Goal: Information Seeking & Learning: Learn about a topic

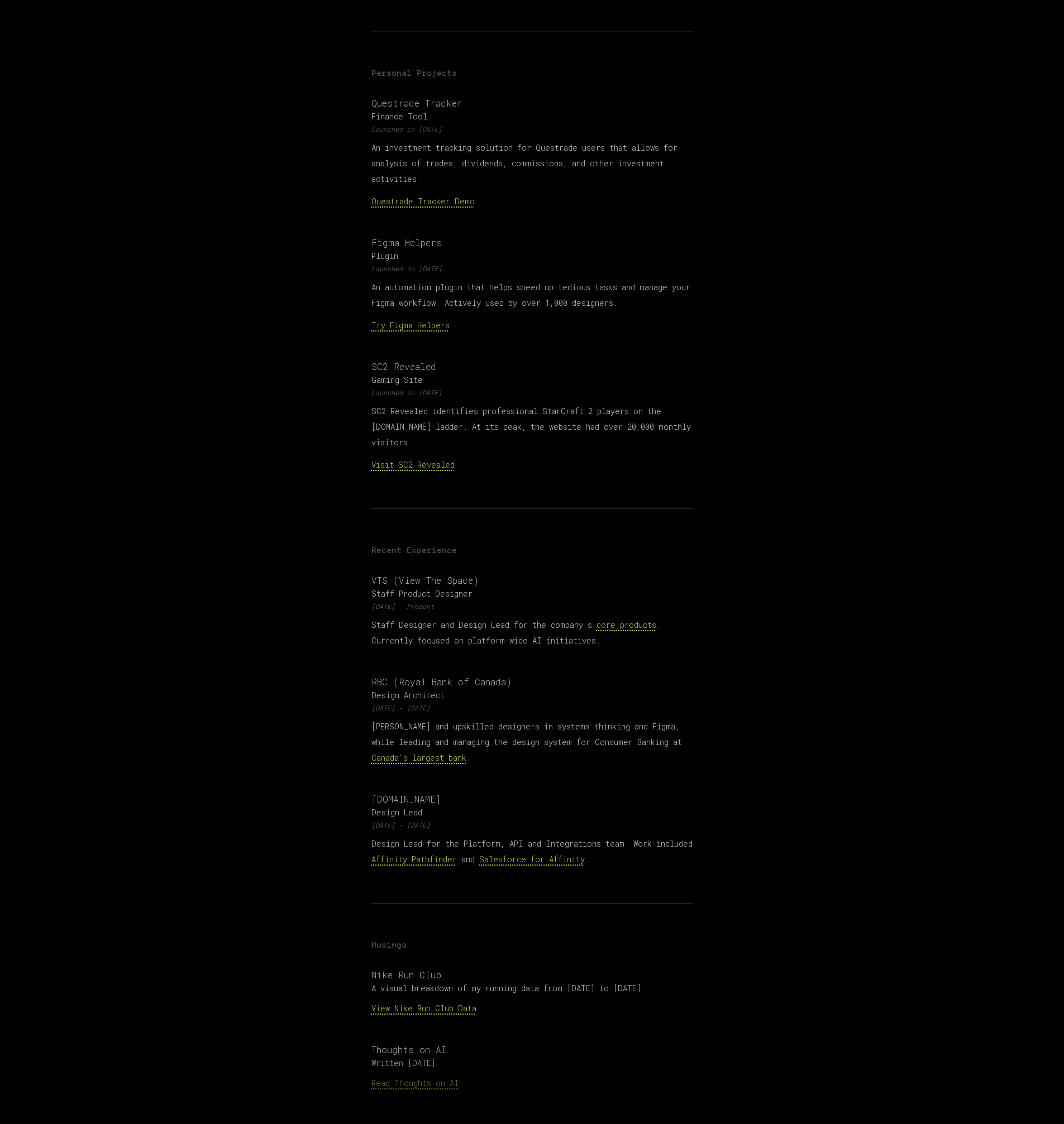
scroll to position [396, 0]
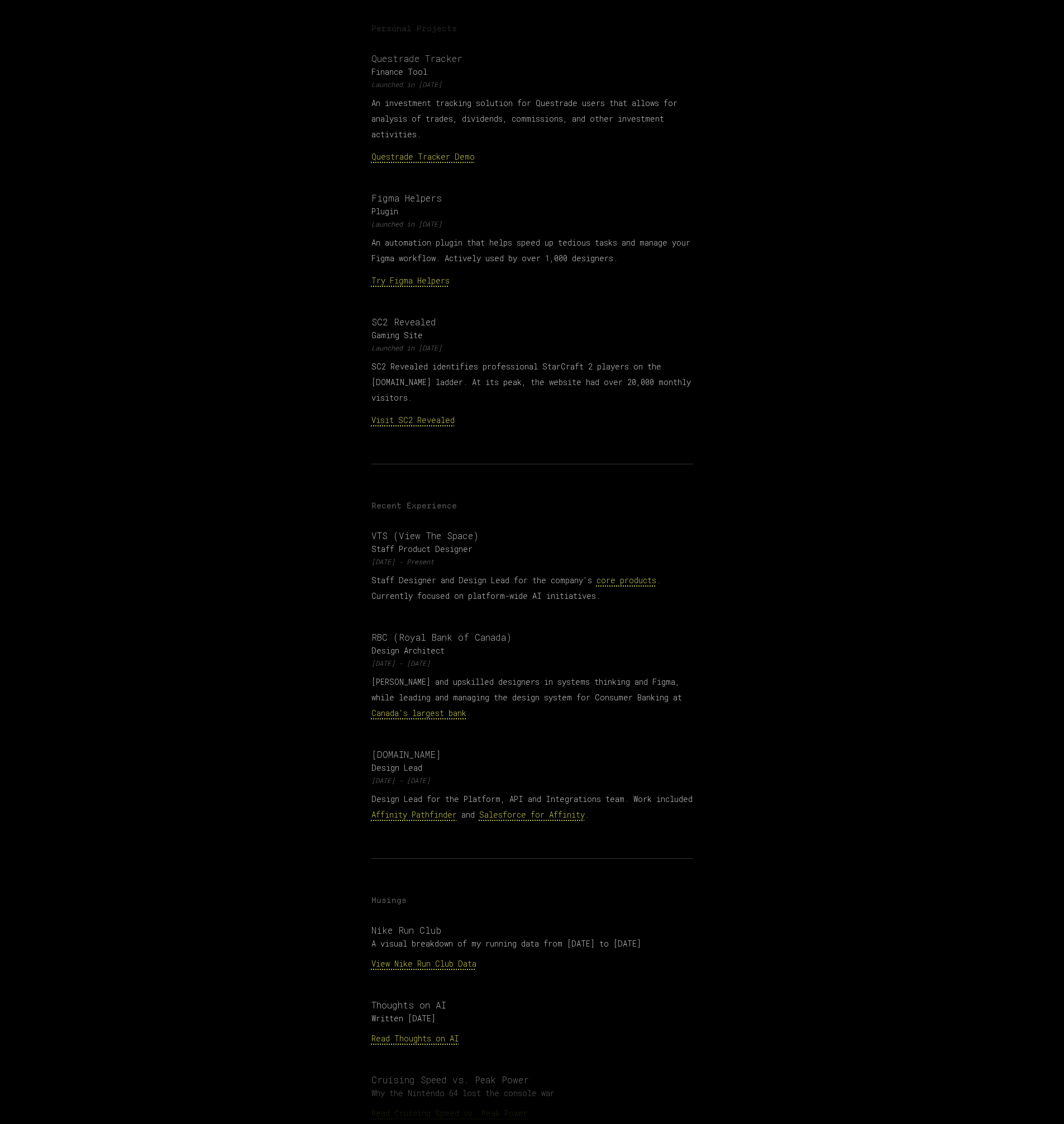
click at [438, 151] on link "Questrade Tracker Demo" at bounding box center [422, 156] width 103 height 11
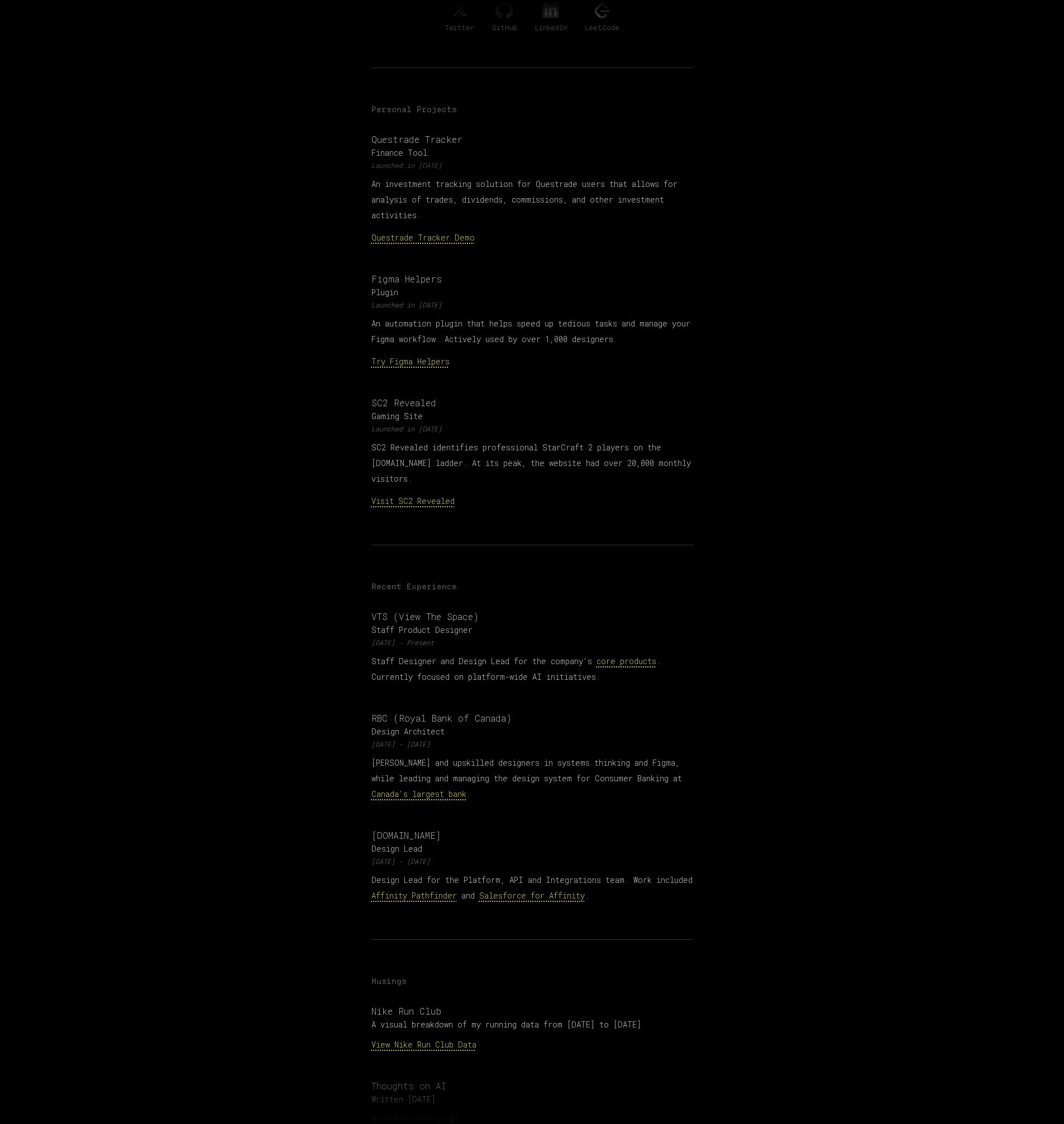
scroll to position [307, 0]
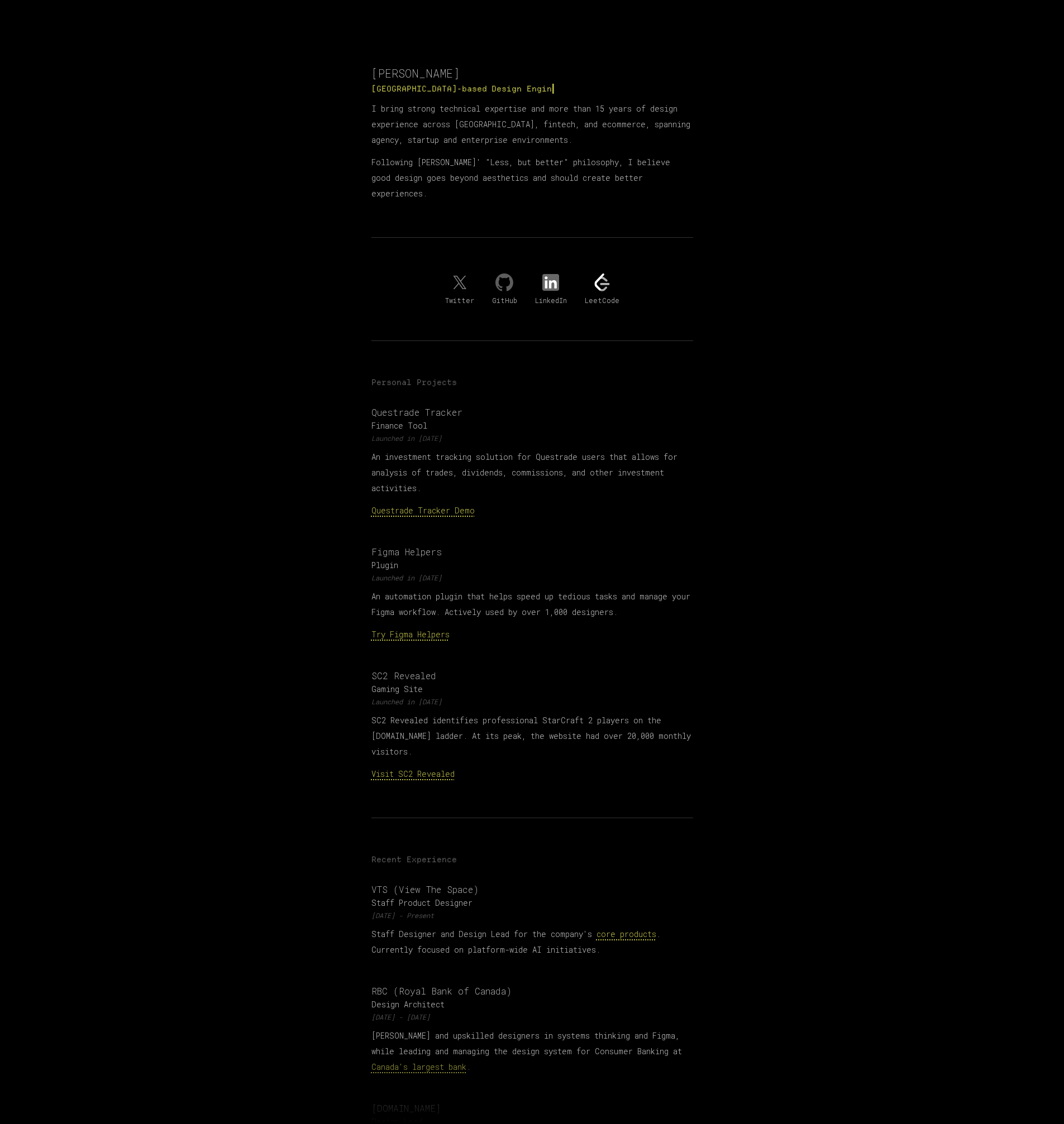
scroll to position [94, 0]
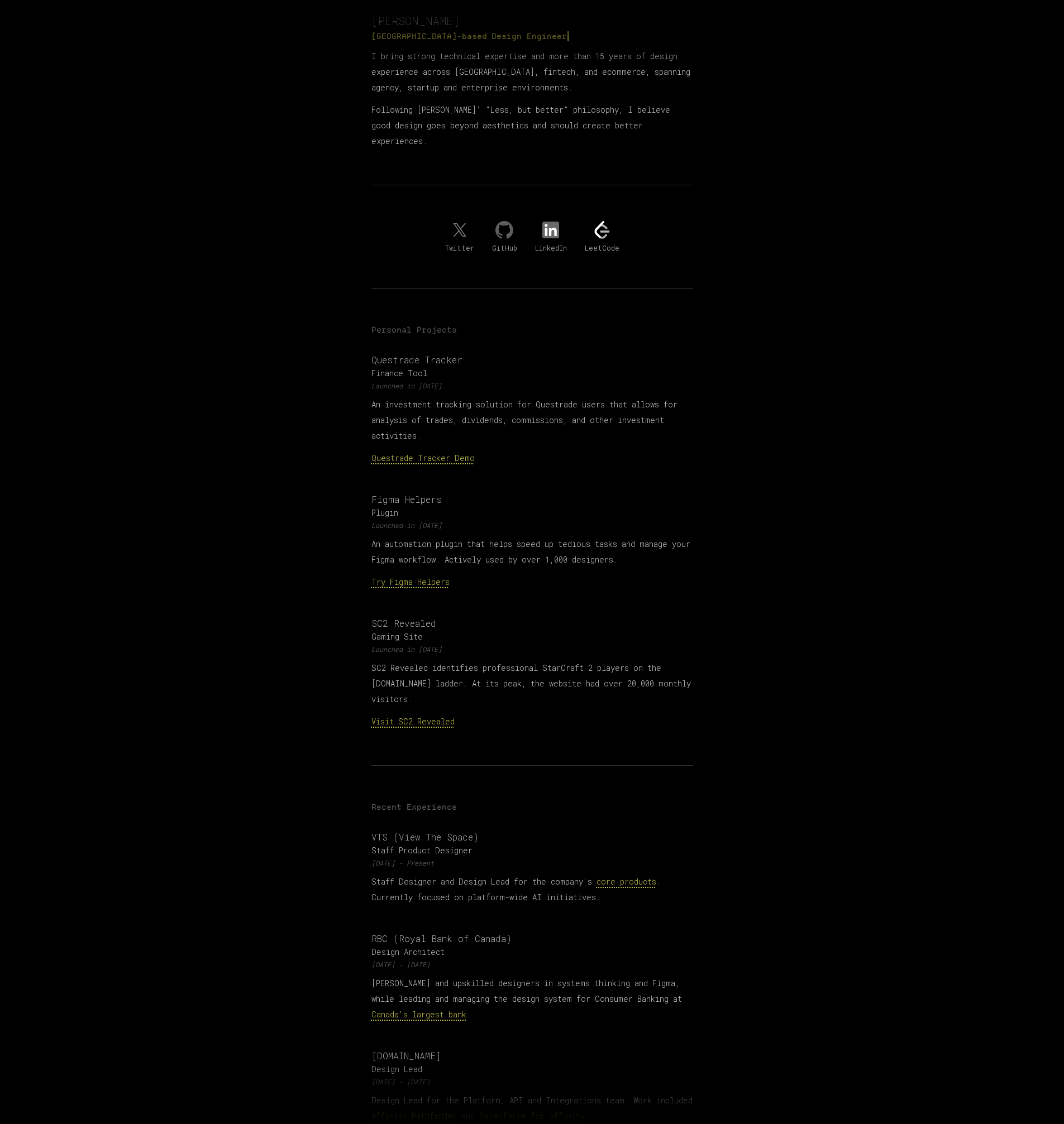
click at [431, 714] on p "Visit SC2 Revealed" at bounding box center [532, 722] width 322 height 16
click at [432, 717] on link "Visit SC2 Revealed" at bounding box center [413, 722] width 83 height 11
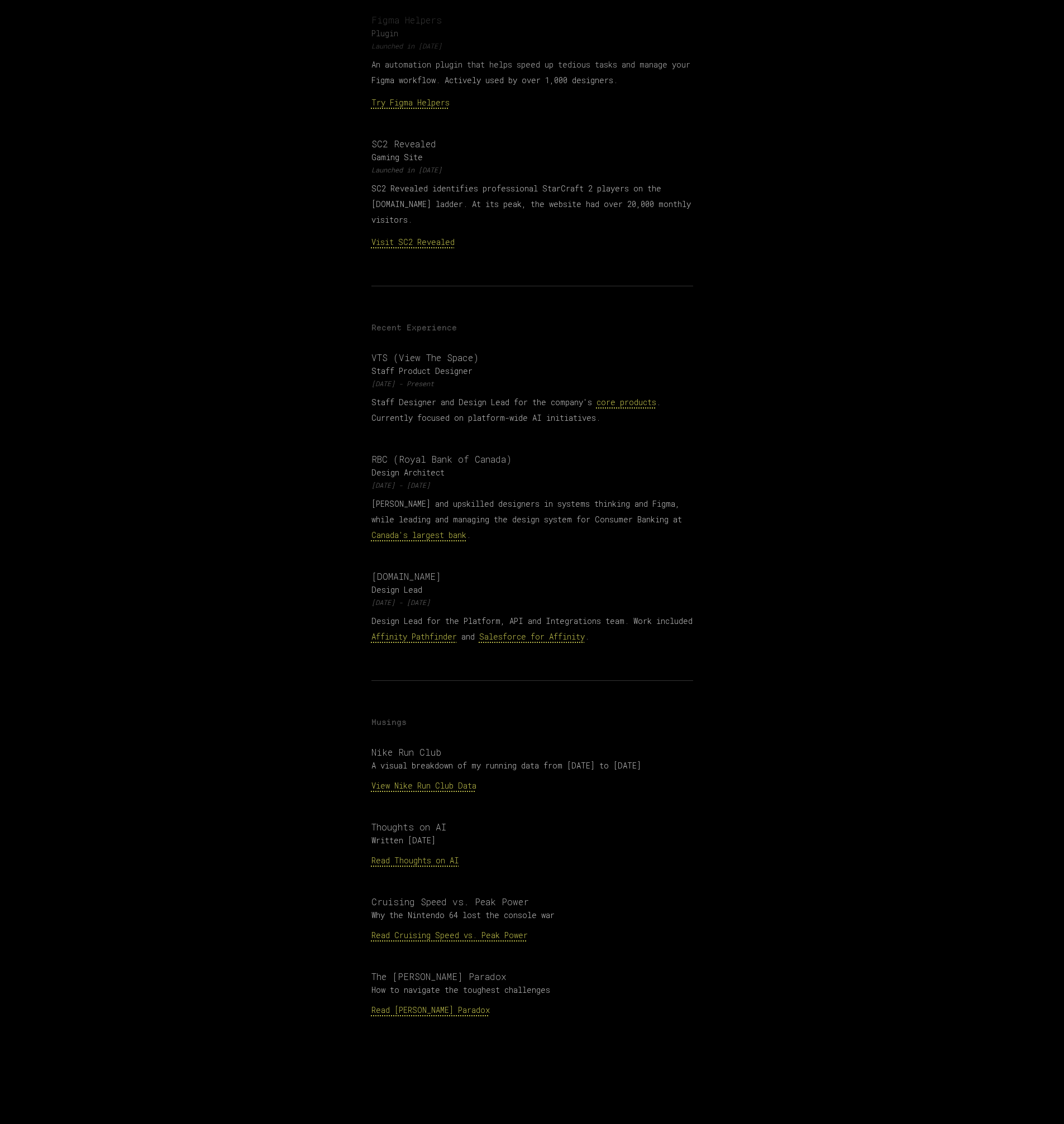
scroll to position [586, 0]
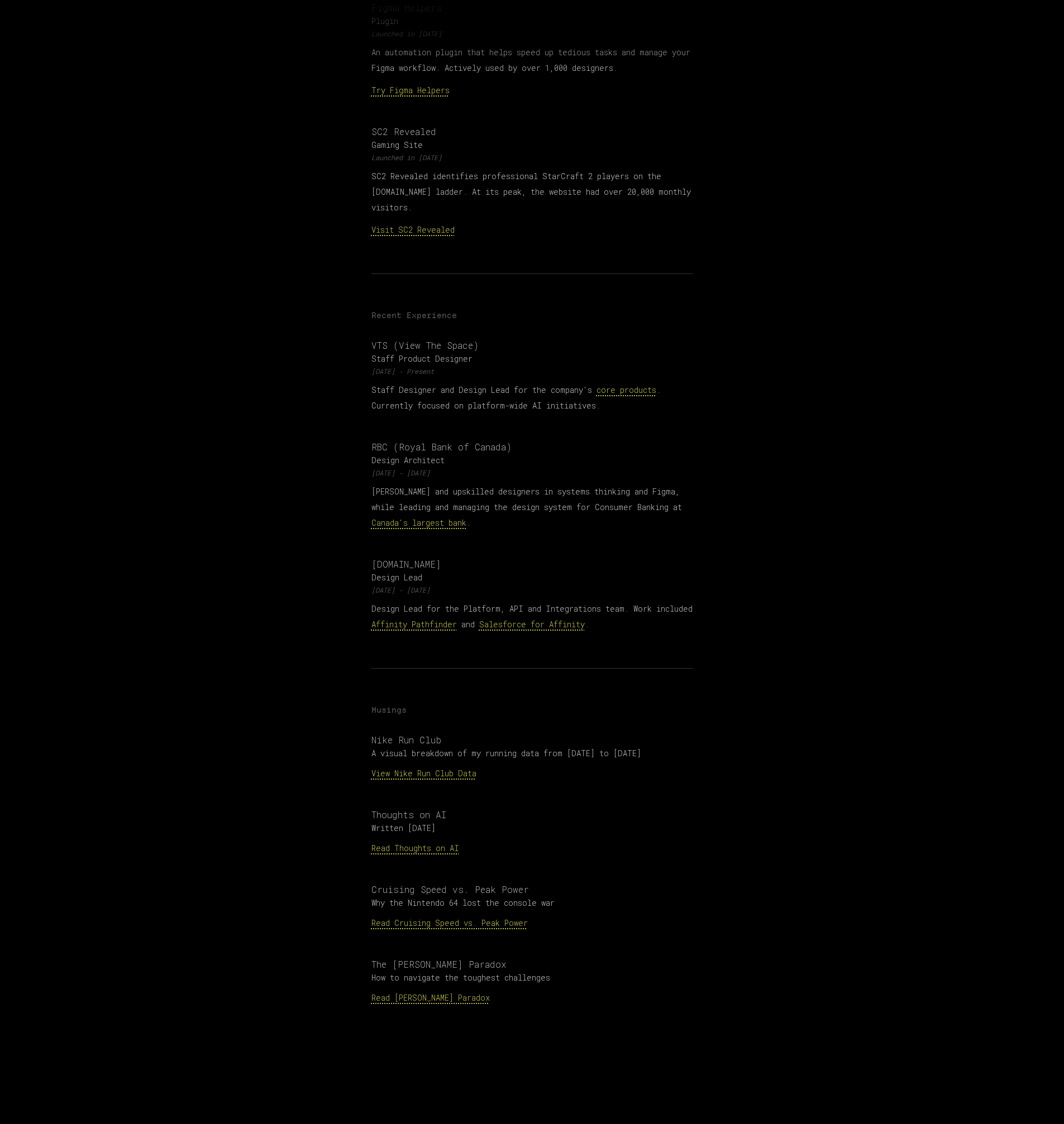
click at [438, 766] on p "View Nike Run Club Data" at bounding box center [532, 774] width 322 height 16
click at [446, 768] on link "View Nike Run Club Data" at bounding box center [423, 773] width 105 height 11
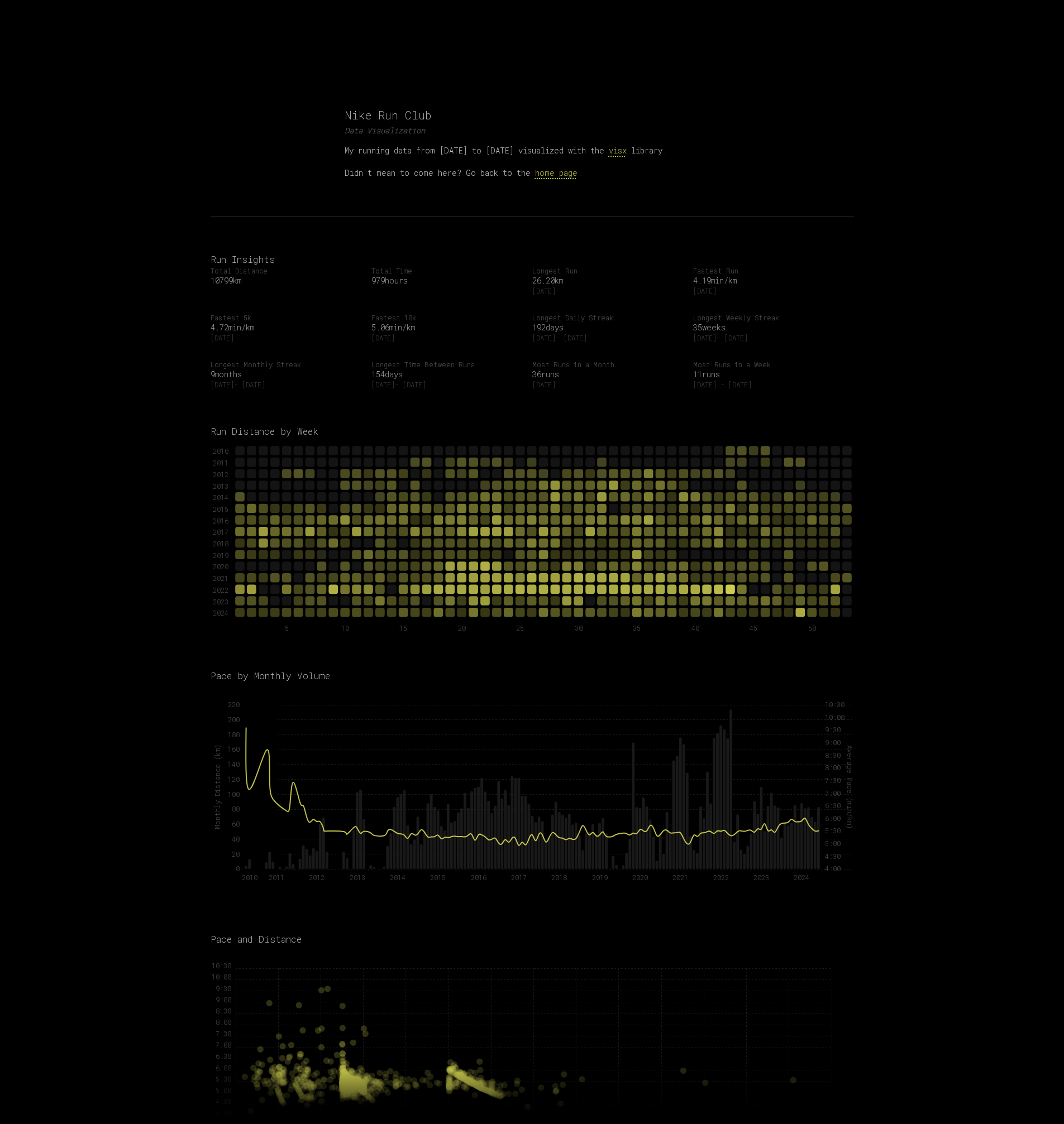
click at [558, 176] on link "home page" at bounding box center [556, 173] width 42 height 11
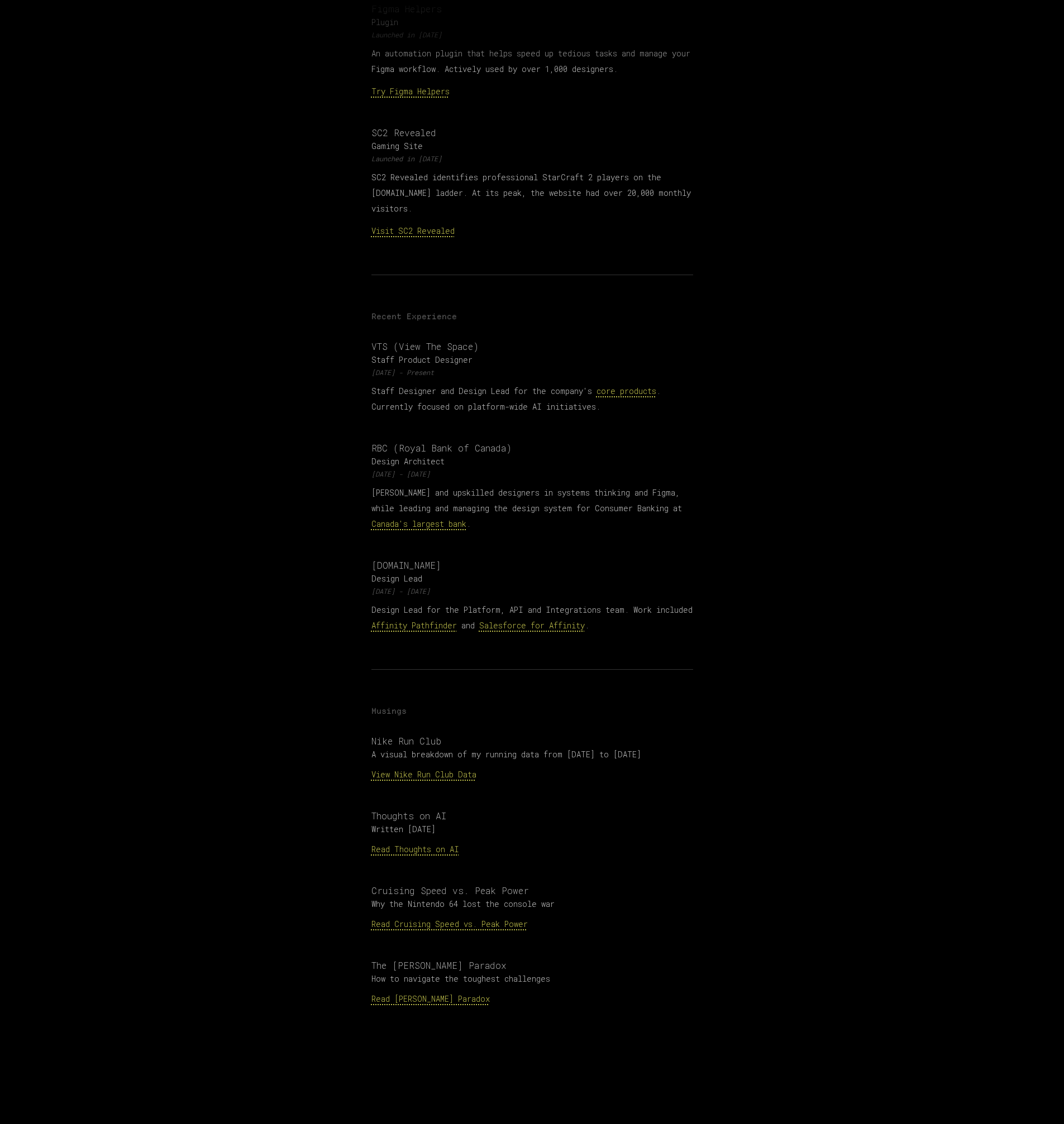
scroll to position [586, 0]
click at [429, 843] on link "Read Thoughts on AI" at bounding box center [415, 848] width 88 height 11
click at [464, 917] on link "Read Cruising Speed vs. Peak Power" at bounding box center [449, 922] width 156 height 11
click at [467, 990] on p "Read Stockdale Paradox" at bounding box center [532, 998] width 322 height 16
click at [465, 993] on link "Read Stockdale Paradox" at bounding box center [430, 998] width 118 height 11
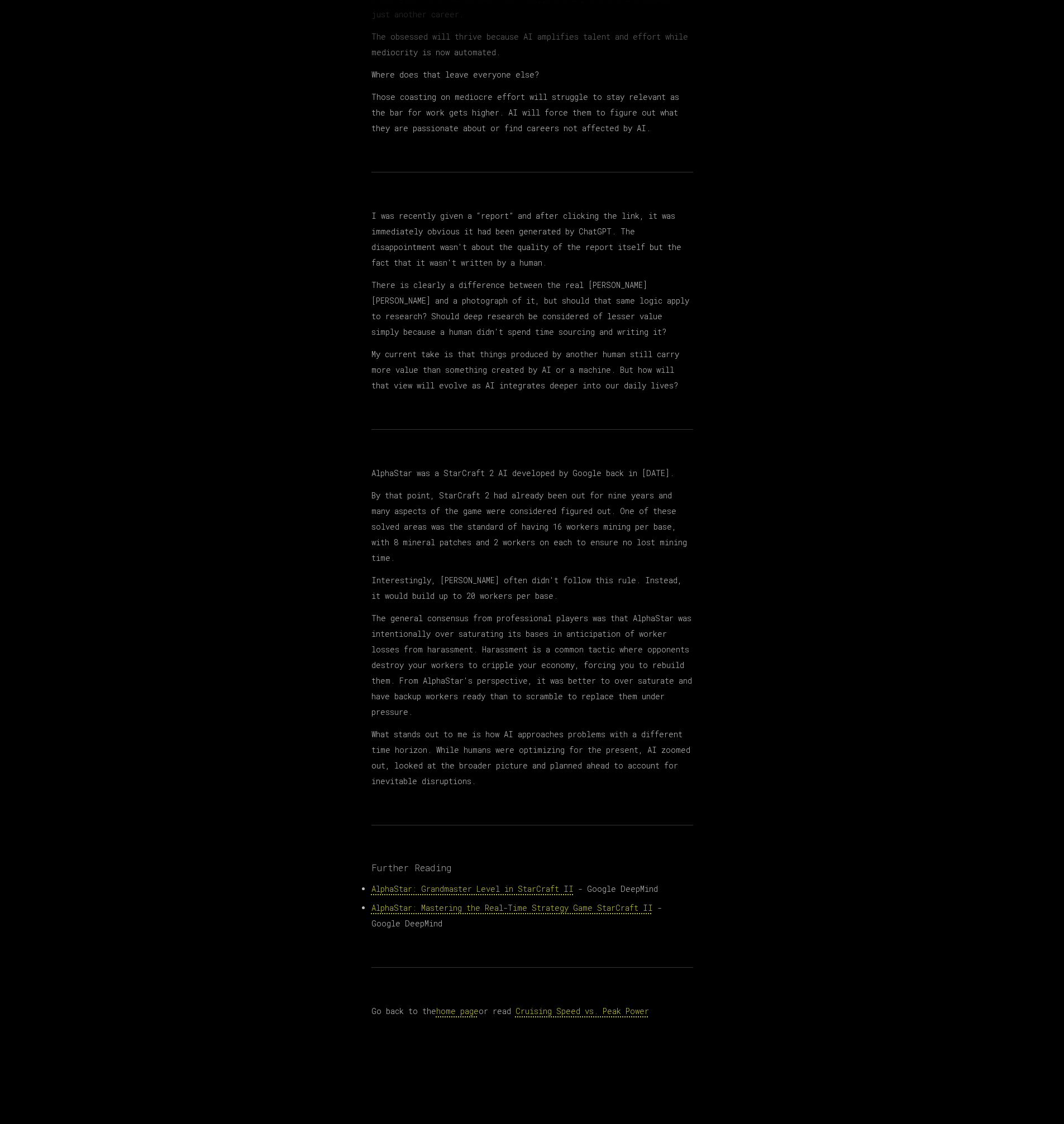
scroll to position [239, 0]
